Goal: Task Accomplishment & Management: Use online tool/utility

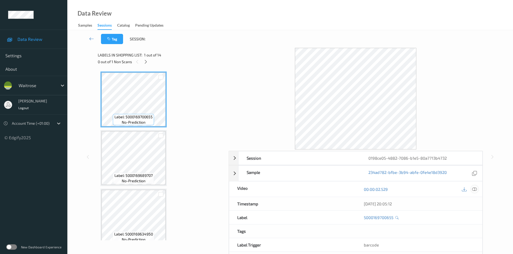
click at [476, 190] on icon at bounding box center [474, 189] width 5 height 5
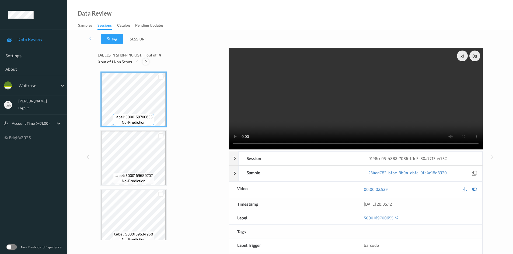
click at [146, 64] on icon at bounding box center [145, 61] width 5 height 5
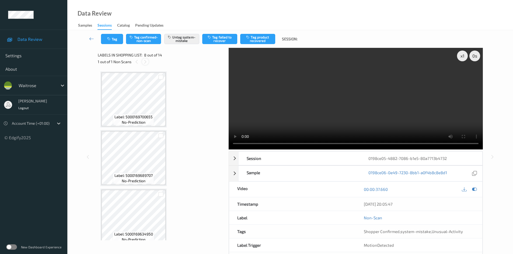
scroll to position [355, 0]
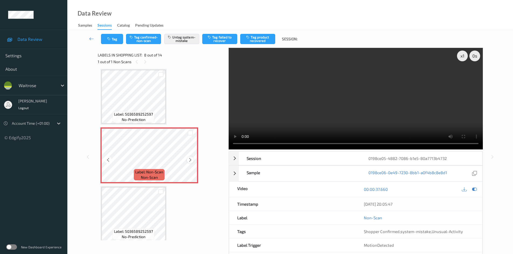
click at [191, 160] on icon at bounding box center [190, 160] width 5 height 5
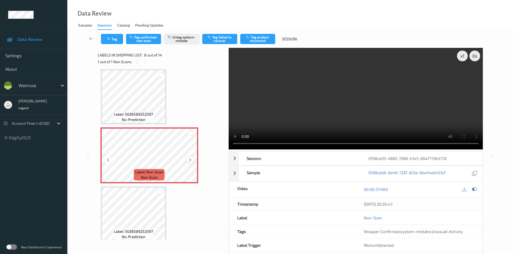
click at [191, 160] on icon at bounding box center [190, 160] width 5 height 5
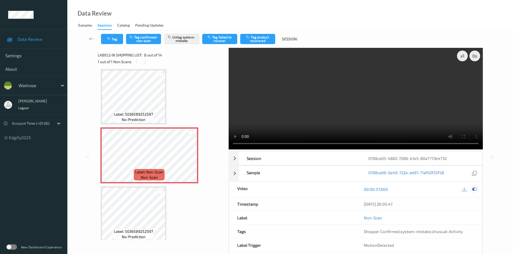
click at [474, 188] on icon at bounding box center [474, 189] width 5 height 5
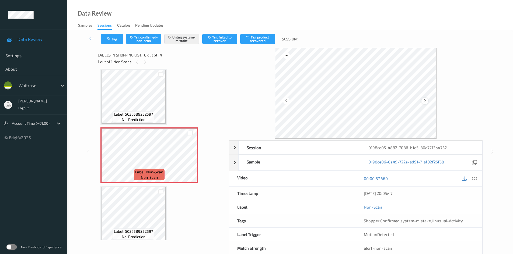
click at [425, 100] on icon at bounding box center [424, 101] width 5 height 5
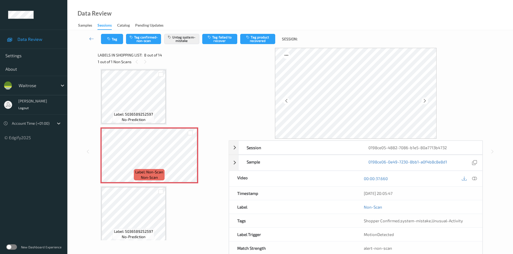
click at [425, 100] on icon at bounding box center [424, 101] width 5 height 5
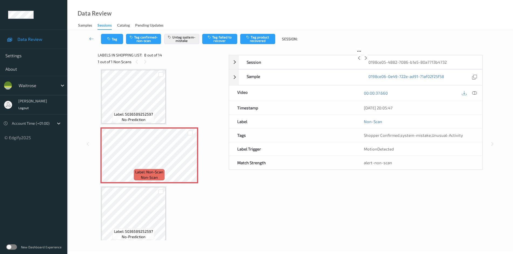
click at [368, 61] on icon at bounding box center [365, 58] width 5 height 5
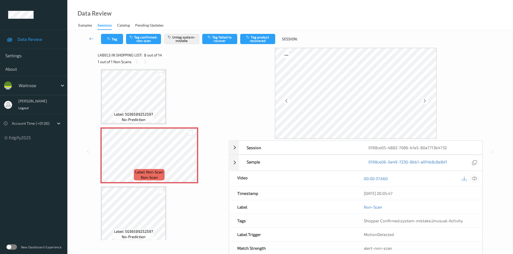
click at [476, 178] on icon at bounding box center [474, 178] width 5 height 5
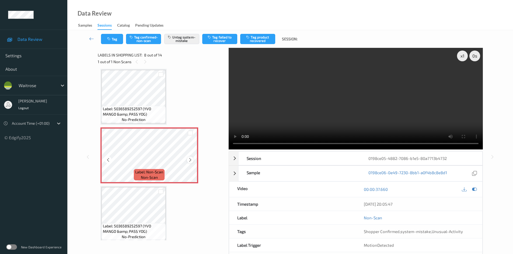
click at [189, 157] on div at bounding box center [190, 160] width 7 height 7
